Goal: Task Accomplishment & Management: Use online tool/utility

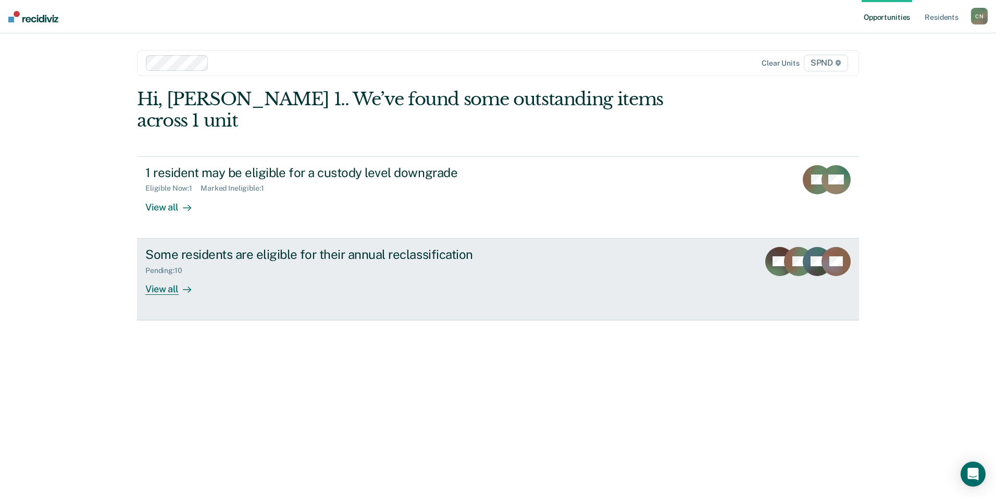
click at [168, 275] on div "View all" at bounding box center [174, 285] width 58 height 20
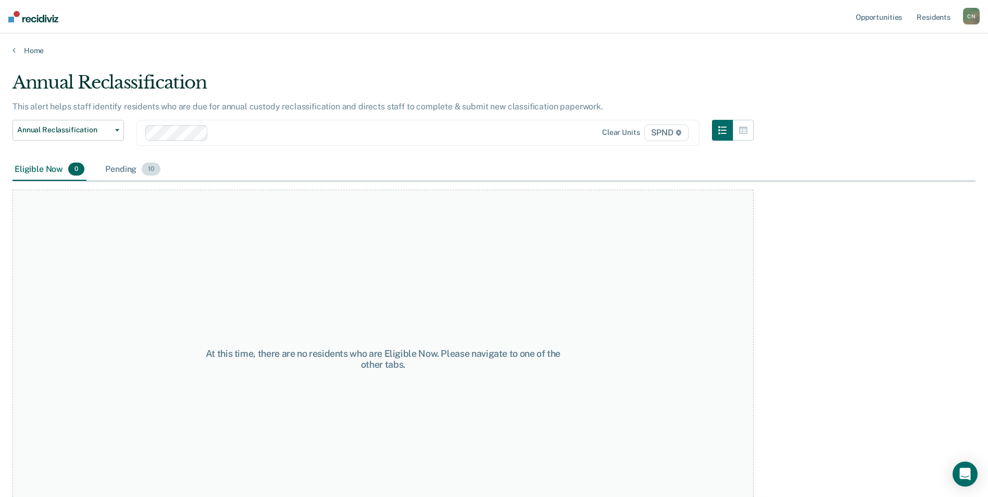
click at [122, 165] on div "Pending 10" at bounding box center [132, 169] width 59 height 23
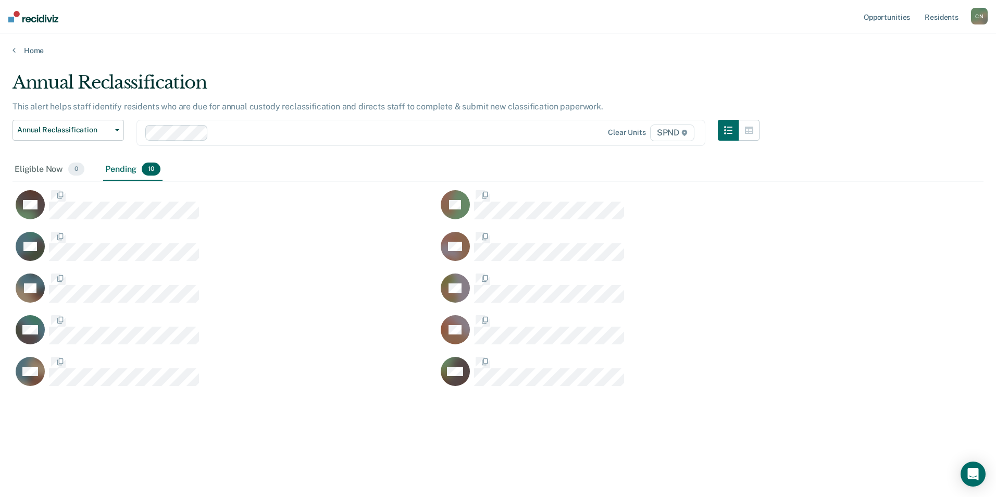
scroll to position [339, 963]
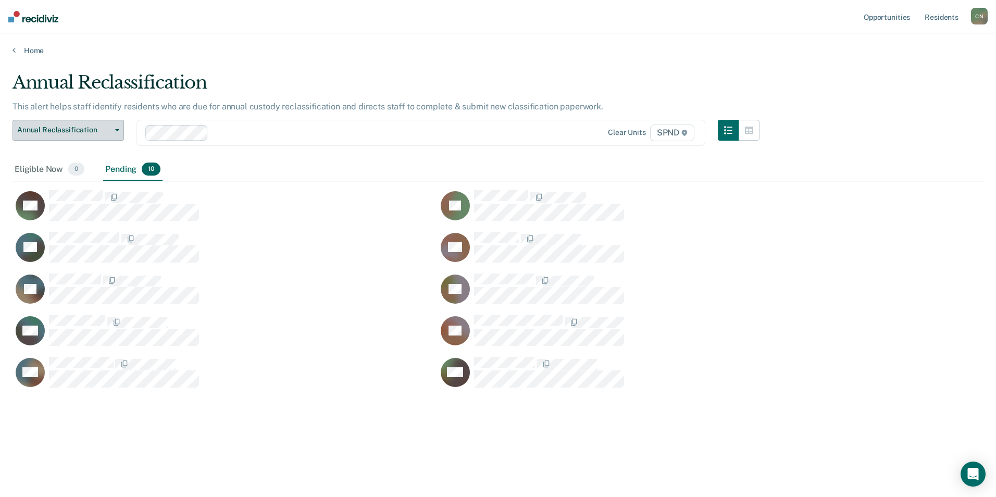
click at [69, 130] on span "Annual Reclassification" at bounding box center [64, 130] width 94 height 9
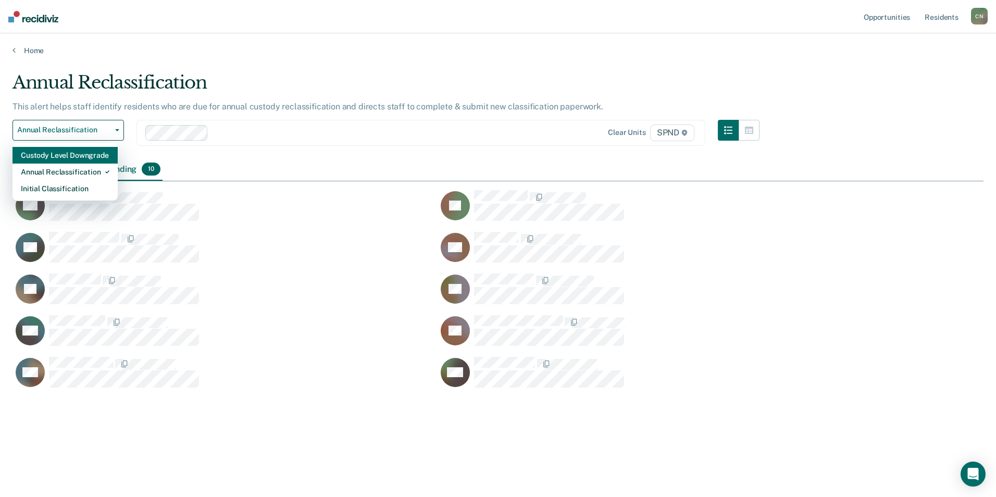
click at [69, 156] on div "Custody Level Downgrade" at bounding box center [65, 155] width 89 height 17
